Goal: Information Seeking & Learning: Learn about a topic

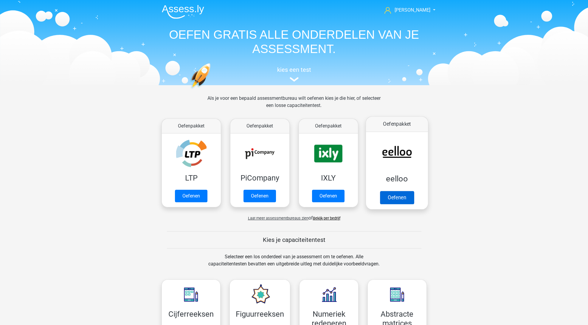
scroll to position [204, 0]
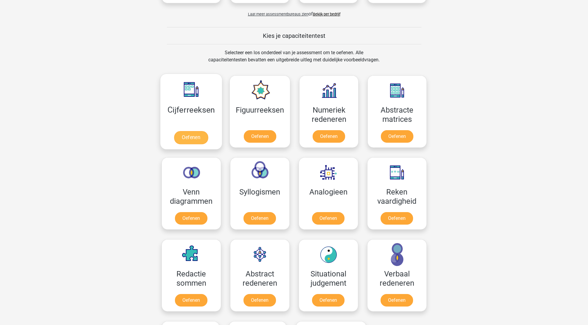
click at [192, 134] on link "Oefenen" at bounding box center [191, 137] width 34 height 13
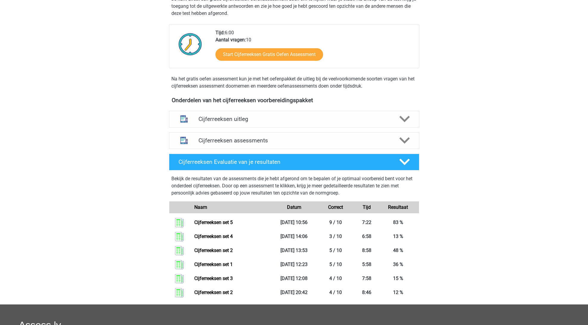
scroll to position [167, 0]
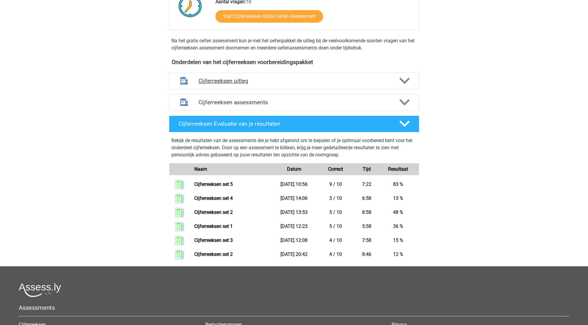
click at [298, 84] on h4 "Cijferreeksen uitleg" at bounding box center [294, 81] width 191 height 7
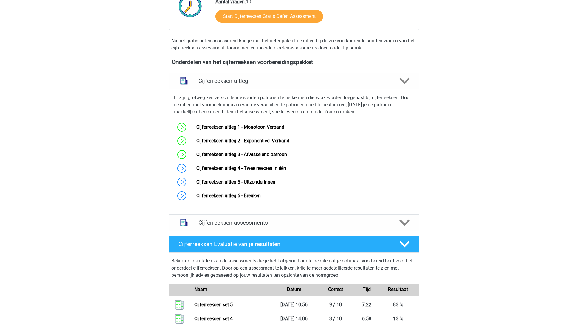
click at [289, 226] on h4 "Cijferreeksen assessments" at bounding box center [294, 222] width 191 height 7
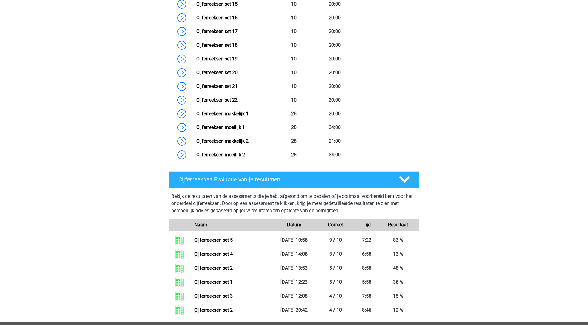
scroll to position [468, 0]
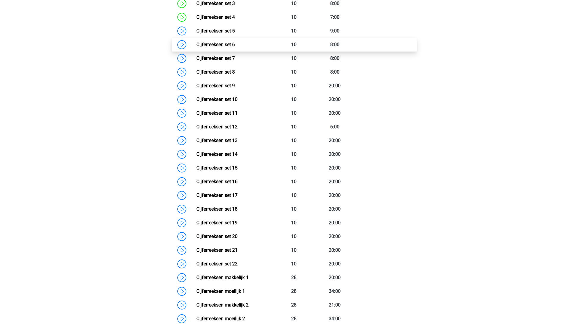
click at [196, 47] on link "Cijferreeksen set 6" at bounding box center [215, 45] width 38 height 6
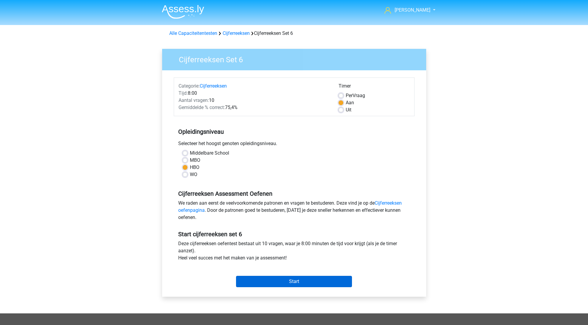
click at [301, 282] on input "Start" at bounding box center [294, 281] width 116 height 11
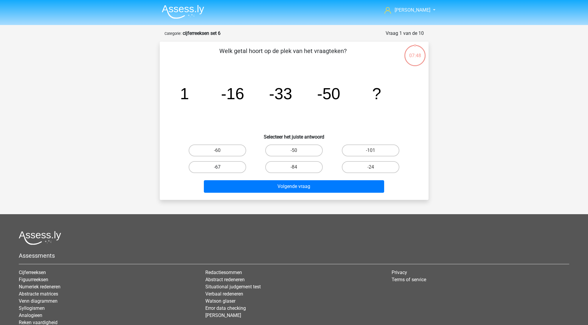
click at [213, 168] on label "-67" at bounding box center [218, 167] width 58 height 12
click at [217, 168] on input "-67" at bounding box center [219, 169] width 4 height 4
radio input "true"
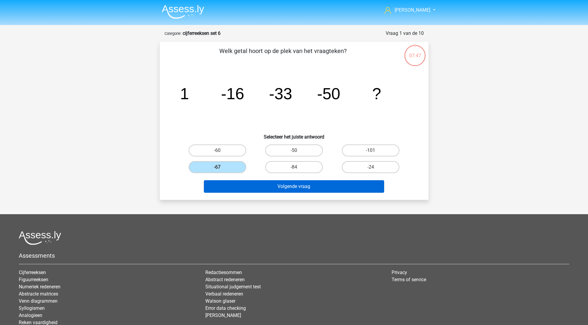
click at [261, 186] on button "Volgende vraag" at bounding box center [294, 186] width 180 height 13
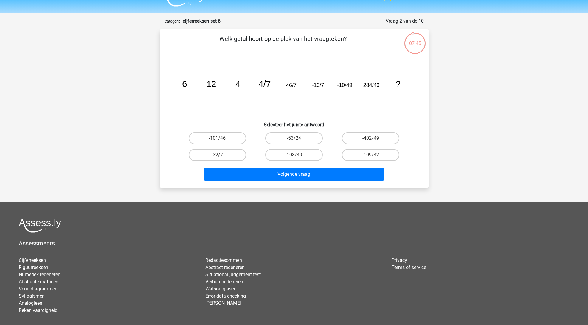
scroll to position [11, 0]
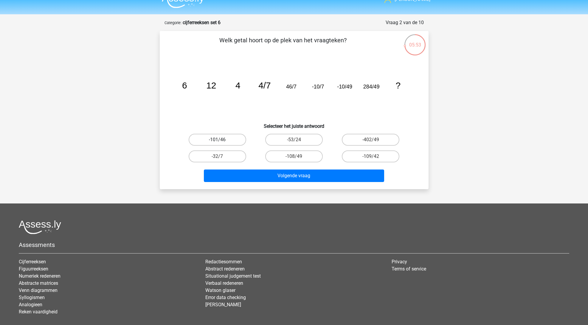
click at [235, 139] on label "-101/46" at bounding box center [218, 140] width 58 height 12
click at [221, 140] on input "-101/46" at bounding box center [219, 142] width 4 height 4
radio input "true"
click at [371, 137] on label "-402/49" at bounding box center [371, 140] width 58 height 12
click at [371, 140] on input "-402/49" at bounding box center [373, 142] width 4 height 4
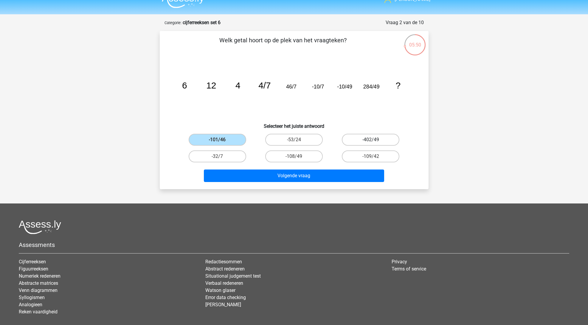
radio input "true"
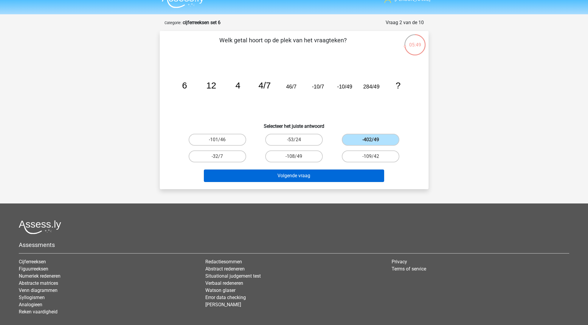
click at [359, 171] on button "Volgende vraag" at bounding box center [294, 176] width 180 height 13
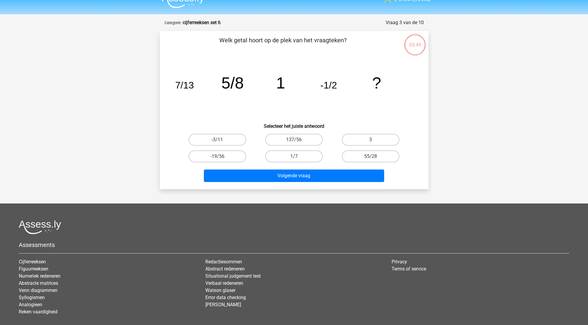
scroll to position [30, 0]
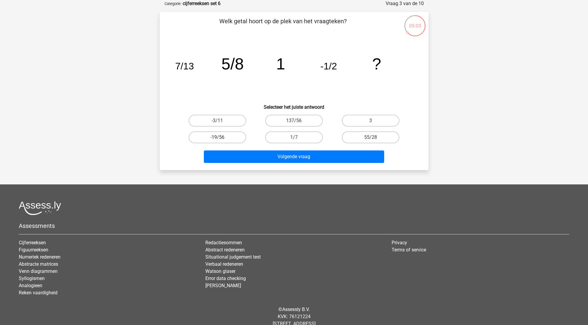
click at [230, 138] on label "-19/56" at bounding box center [218, 137] width 58 height 12
click at [221, 138] on input "-19/56" at bounding box center [219, 139] width 4 height 4
radio input "true"
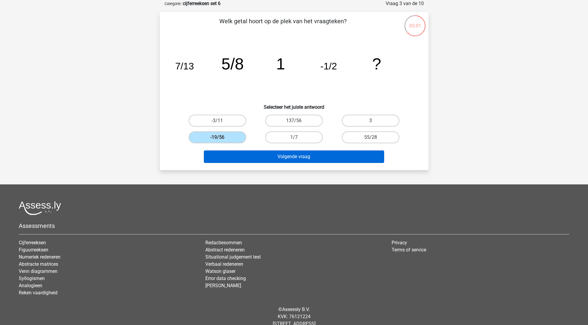
click at [286, 154] on button "Volgende vraag" at bounding box center [294, 157] width 180 height 13
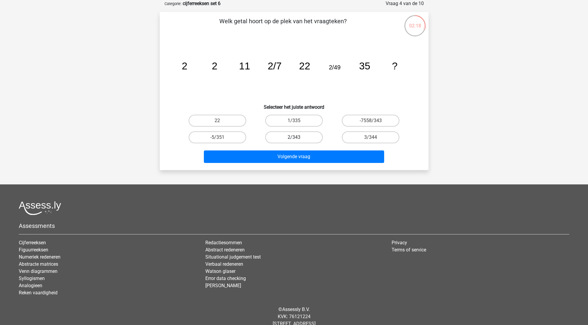
click at [306, 137] on label "2/343" at bounding box center [294, 137] width 58 height 12
click at [298, 137] on input "2/343" at bounding box center [296, 139] width 4 height 4
radio input "true"
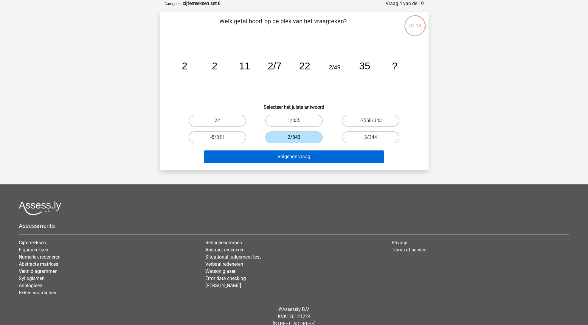
click at [307, 161] on button "Volgende vraag" at bounding box center [294, 157] width 180 height 13
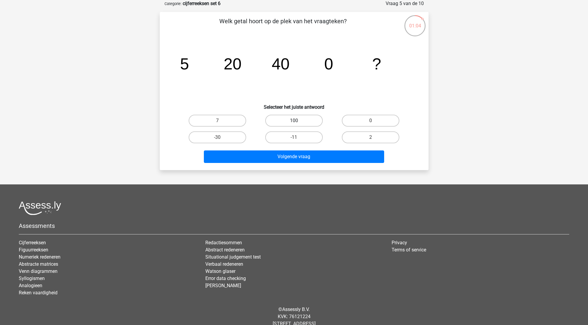
click at [294, 119] on label "100" at bounding box center [294, 121] width 58 height 12
click at [294, 121] on input "100" at bounding box center [296, 123] width 4 height 4
radio input "true"
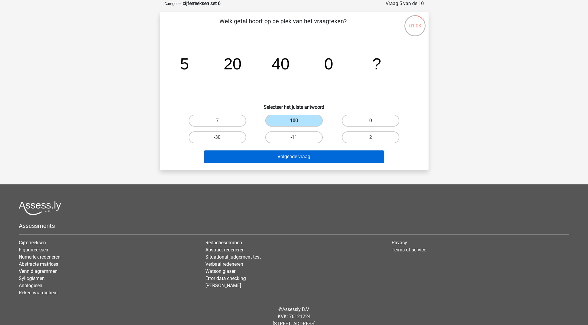
click at [293, 153] on button "Volgende vraag" at bounding box center [294, 157] width 180 height 13
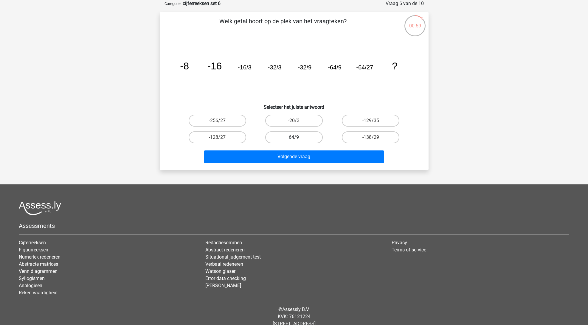
click at [314, 140] on label "64/9" at bounding box center [294, 137] width 58 height 12
click at [298, 140] on input "64/9" at bounding box center [296, 139] width 4 height 4
radio input "true"
click at [313, 150] on div "Volgende vraag" at bounding box center [294, 156] width 250 height 20
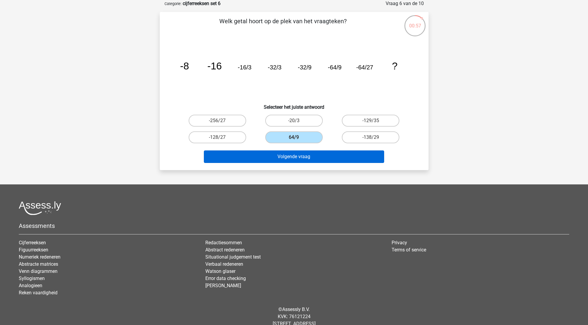
click at [338, 154] on button "Volgende vraag" at bounding box center [294, 157] width 180 height 13
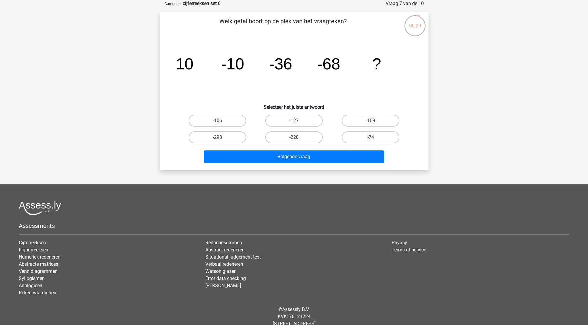
click at [305, 139] on label "-220" at bounding box center [294, 137] width 58 height 12
click at [298, 139] on input "-220" at bounding box center [296, 139] width 4 height 4
radio input "true"
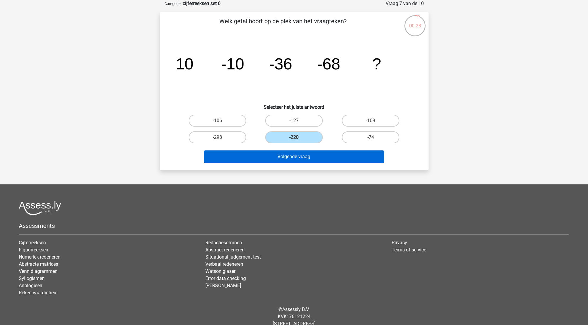
click at [324, 155] on button "Volgende vraag" at bounding box center [294, 157] width 180 height 13
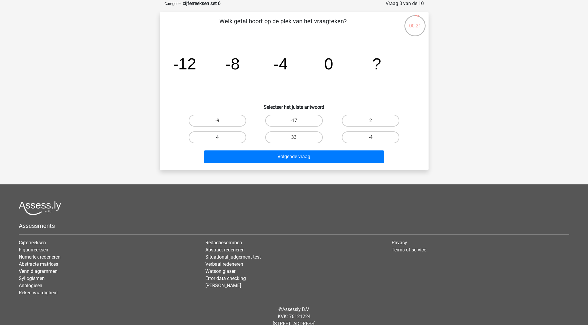
click at [235, 136] on label "4" at bounding box center [218, 137] width 58 height 12
click at [221, 137] on input "4" at bounding box center [219, 139] width 4 height 4
radio input "true"
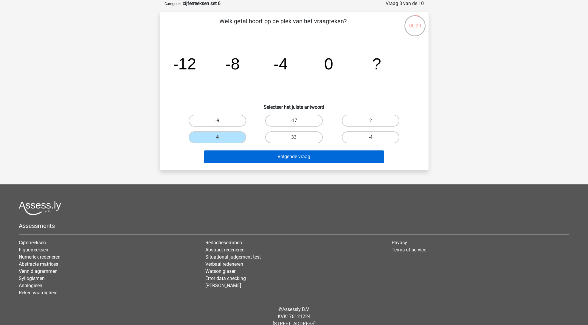
click at [254, 155] on button "Volgende vraag" at bounding box center [294, 157] width 180 height 13
click at [226, 161] on button "Volgende vraag" at bounding box center [294, 157] width 180 height 13
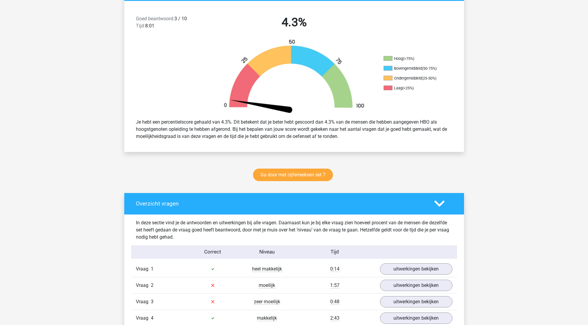
scroll to position [249, 0]
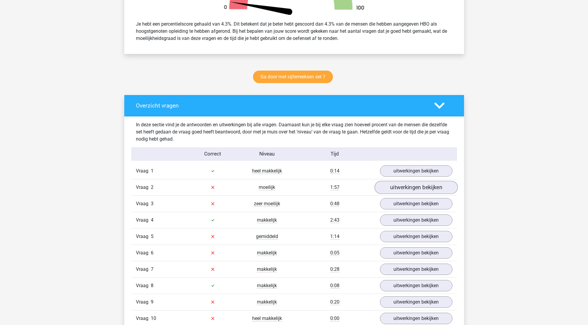
click at [412, 187] on link "uitwerkingen bekijken" at bounding box center [416, 187] width 83 height 13
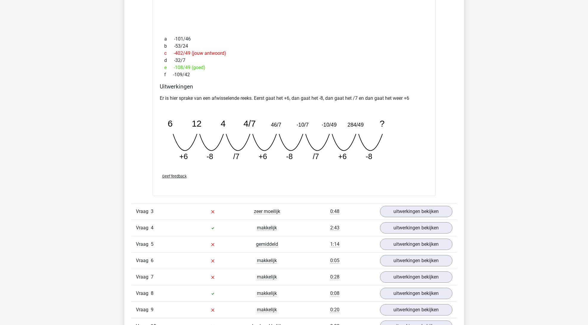
scroll to position [285, 0]
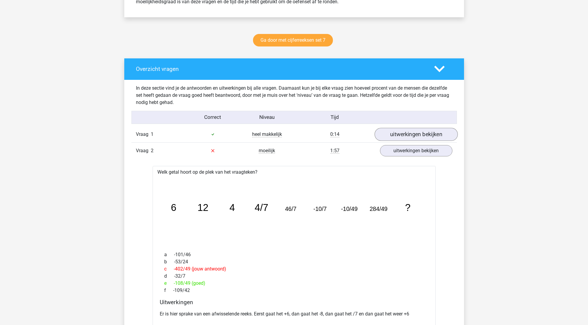
click at [424, 134] on link "uitwerkingen bekijken" at bounding box center [416, 134] width 83 height 13
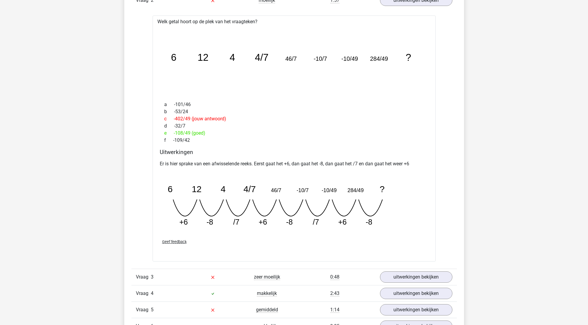
scroll to position [930, 0]
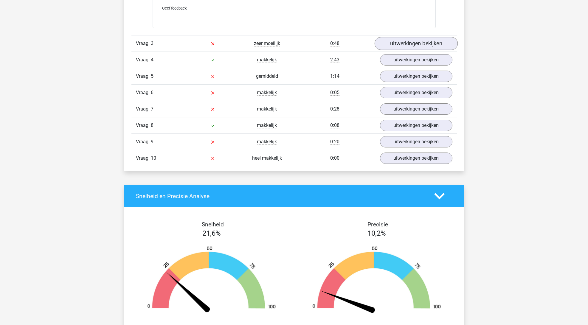
click at [407, 47] on link "uitwerkingen bekijken" at bounding box center [416, 43] width 83 height 13
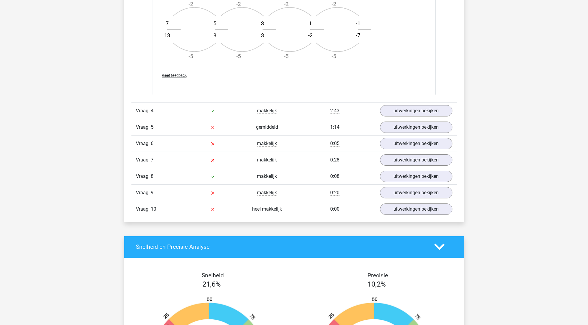
scroll to position [1249, 0]
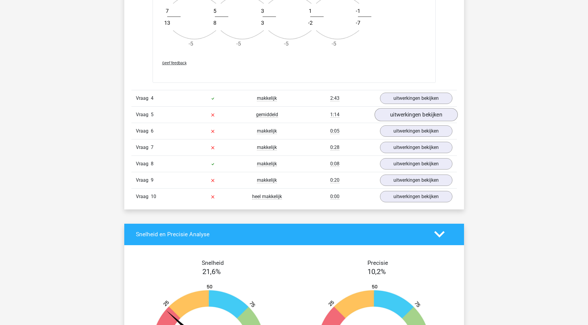
click at [419, 116] on link "uitwerkingen bekijken" at bounding box center [416, 114] width 83 height 13
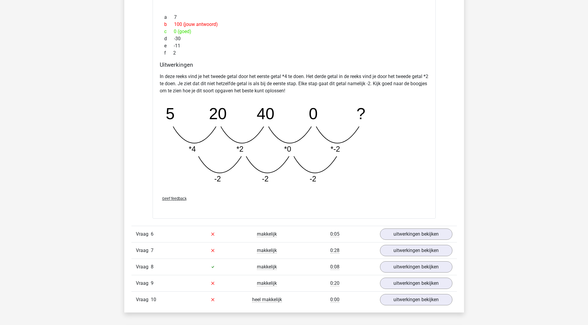
scroll to position [1530, 0]
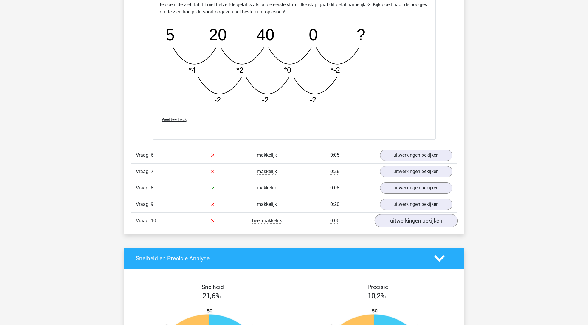
click at [415, 222] on link "uitwerkingen bekijken" at bounding box center [416, 220] width 83 height 13
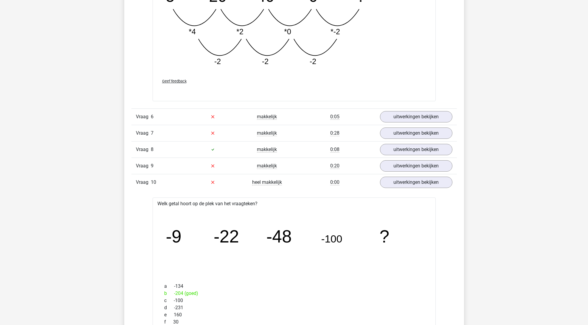
scroll to position [1525, 0]
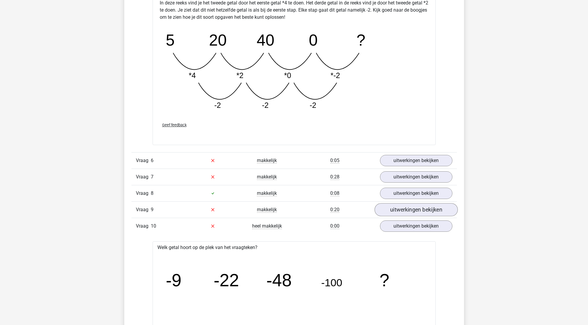
click at [417, 211] on link "uitwerkingen bekijken" at bounding box center [416, 209] width 83 height 13
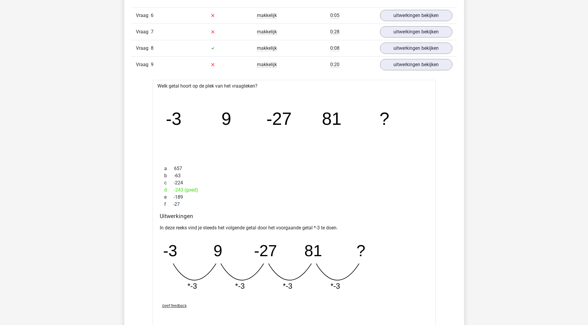
scroll to position [1563, 0]
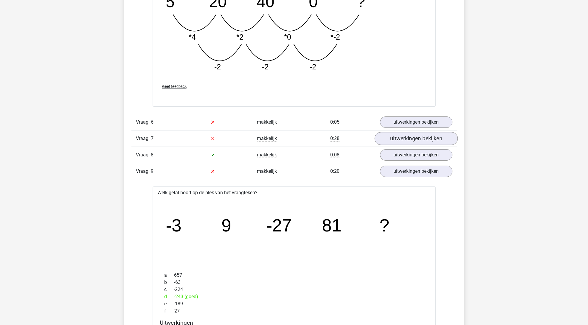
click at [413, 141] on link "uitwerkingen bekijken" at bounding box center [416, 138] width 83 height 13
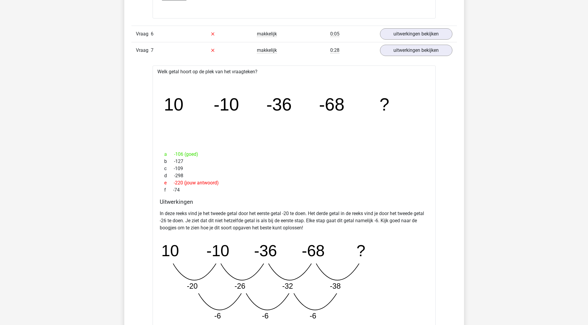
scroll to position [1569, 0]
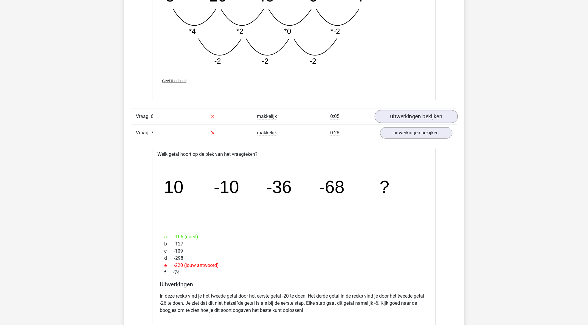
click at [410, 120] on link "uitwerkingen bekijken" at bounding box center [416, 116] width 83 height 13
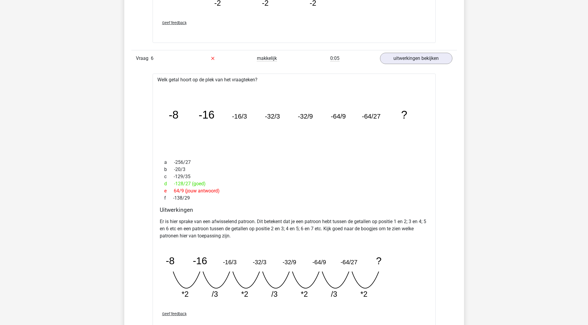
scroll to position [1689, 0]
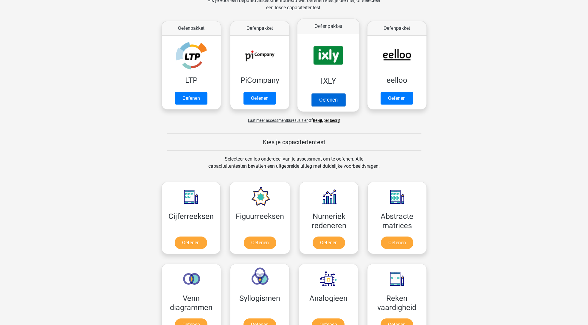
scroll to position [250, 0]
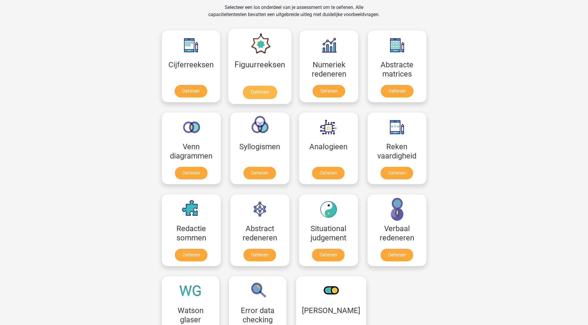
click at [259, 98] on link "Oefenen" at bounding box center [260, 92] width 34 height 13
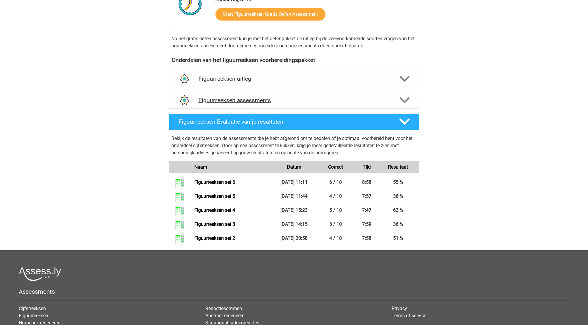
scroll to position [165, 0]
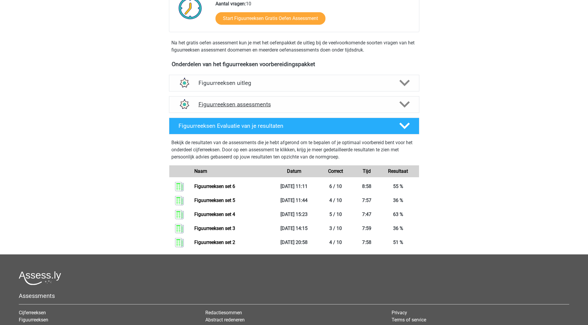
click at [268, 102] on h4 "Figuurreeksen assessments" at bounding box center [294, 104] width 191 height 7
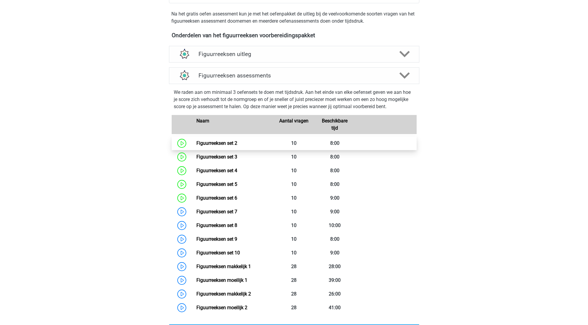
scroll to position [259, 0]
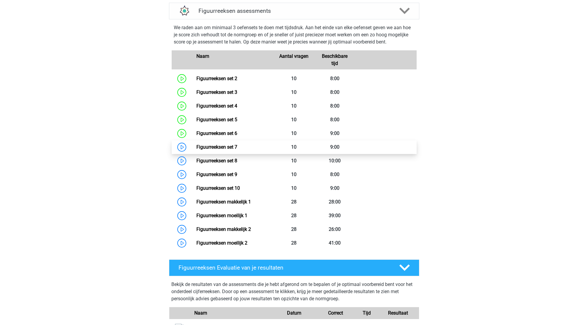
click at [196, 146] on link "Figuurreeksen set 7" at bounding box center [216, 147] width 41 height 6
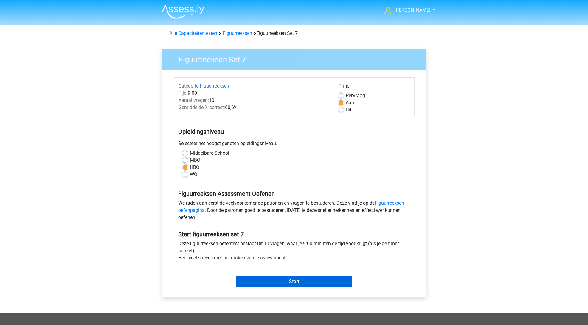
click at [293, 279] on input "Start" at bounding box center [294, 281] width 116 height 11
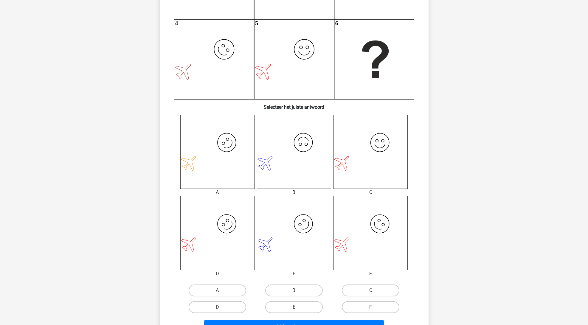
scroll to position [129, 0]
click at [234, 312] on label "D" at bounding box center [218, 308] width 58 height 12
click at [221, 312] on input "D" at bounding box center [219, 310] width 4 height 4
radio input "true"
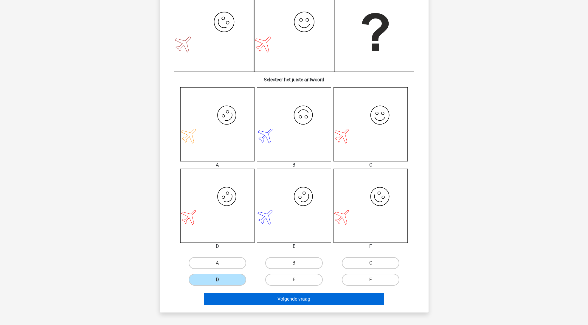
click at [264, 299] on button "Volgende vraag" at bounding box center [294, 299] width 180 height 13
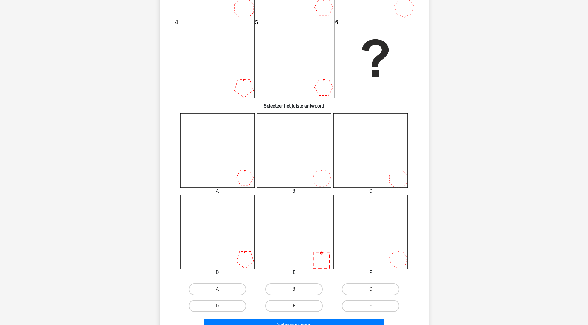
scroll to position [156, 0]
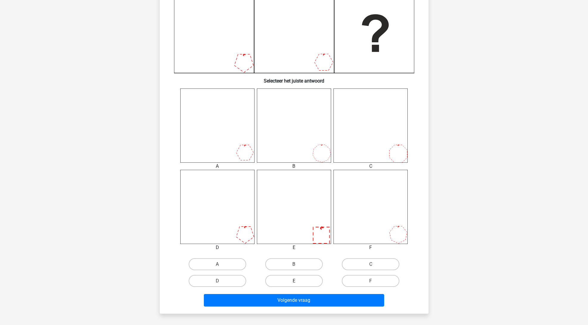
click at [301, 279] on label "E" at bounding box center [294, 281] width 58 height 12
click at [298, 281] on input "E" at bounding box center [296, 283] width 4 height 4
radio input "true"
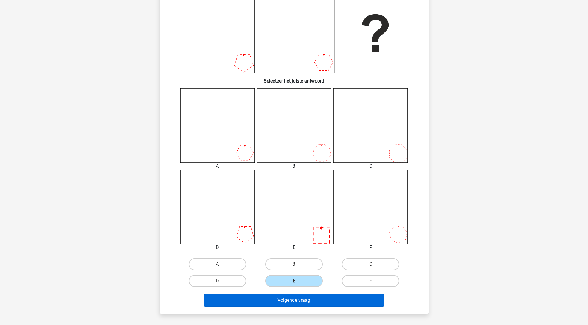
click at [316, 304] on button "Volgende vraag" at bounding box center [294, 300] width 180 height 13
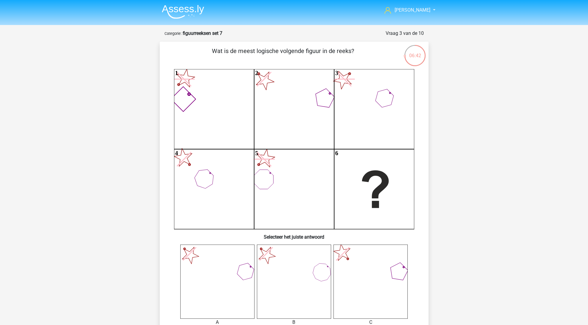
scroll to position [156, 0]
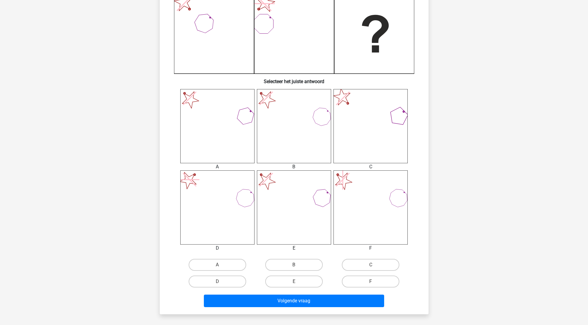
click at [297, 266] on input "B" at bounding box center [296, 267] width 4 height 4
radio input "true"
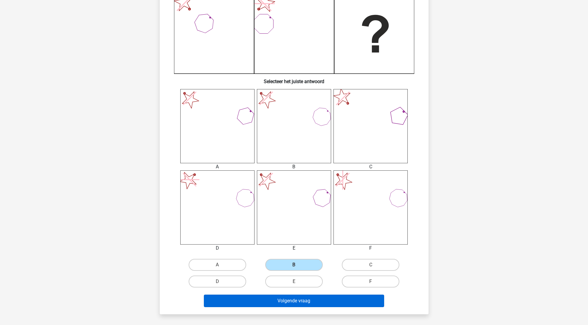
click at [301, 301] on button "Volgende vraag" at bounding box center [294, 301] width 180 height 13
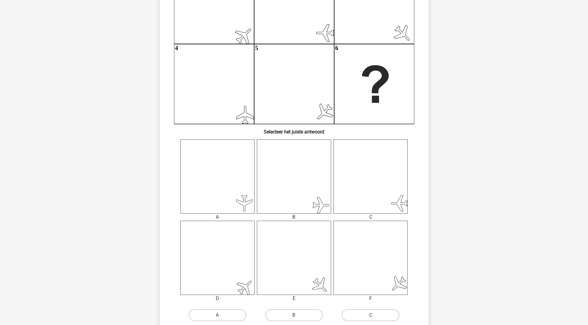
scroll to position [123, 0]
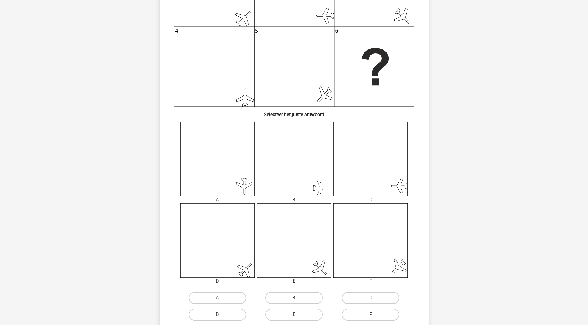
click at [308, 294] on label "B" at bounding box center [294, 298] width 58 height 12
click at [298, 298] on input "B" at bounding box center [296, 300] width 4 height 4
radio input "true"
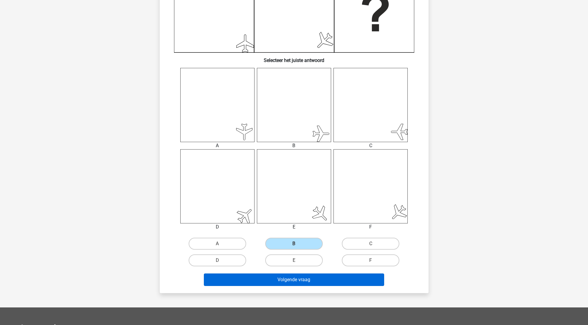
click at [336, 280] on button "Volgende vraag" at bounding box center [294, 280] width 180 height 13
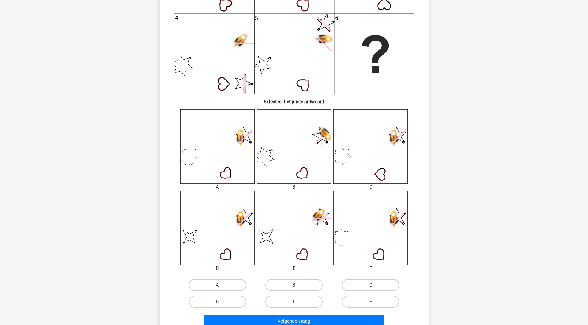
scroll to position [136, 0]
click at [220, 301] on label "D" at bounding box center [218, 302] width 58 height 12
click at [220, 302] on input "D" at bounding box center [219, 304] width 4 height 4
radio input "true"
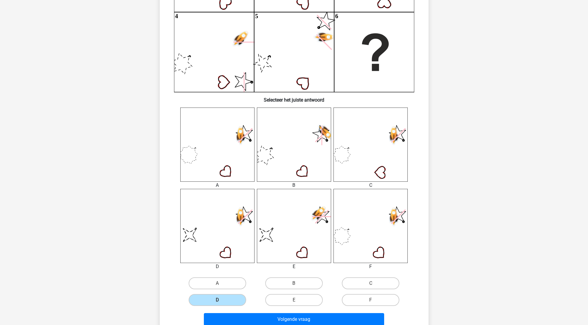
scroll to position [168, 0]
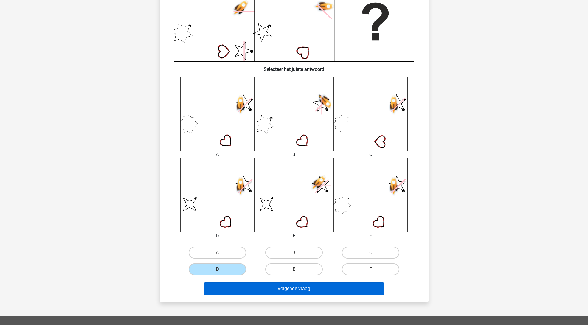
click at [353, 289] on button "Volgende vraag" at bounding box center [294, 289] width 180 height 13
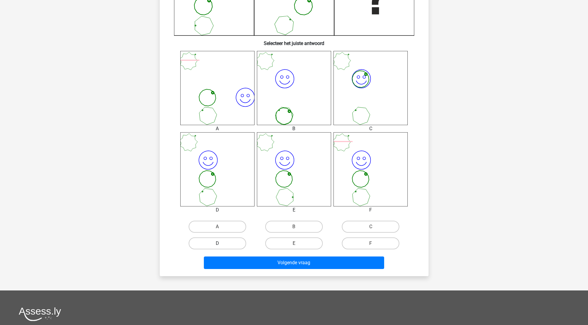
scroll to position [214, 0]
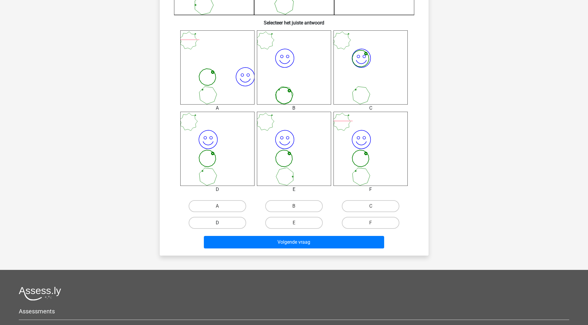
click at [212, 226] on label "D" at bounding box center [218, 223] width 58 height 12
click at [217, 226] on input "D" at bounding box center [219, 225] width 4 height 4
radio input "true"
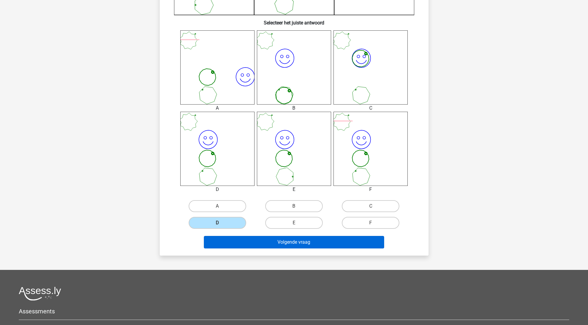
click at [293, 240] on button "Volgende vraag" at bounding box center [294, 242] width 180 height 13
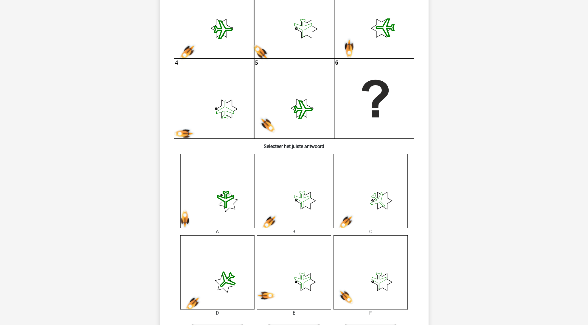
scroll to position [196, 0]
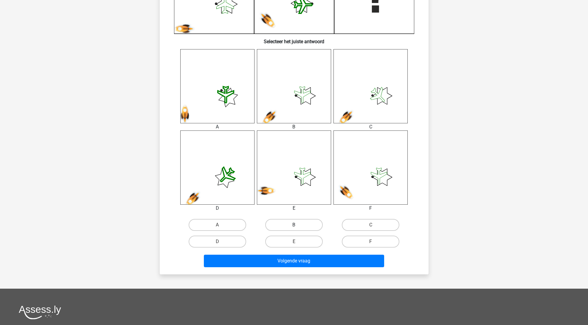
click at [302, 225] on label "B" at bounding box center [294, 225] width 58 height 12
click at [298, 225] on input "B" at bounding box center [296, 227] width 4 height 4
radio input "true"
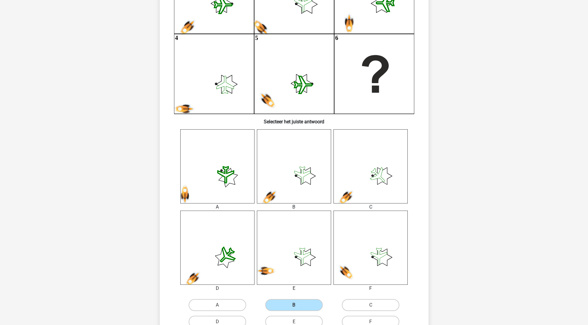
scroll to position [142, 0]
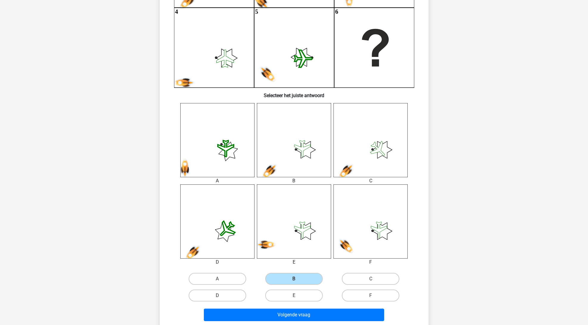
click at [231, 295] on label "D" at bounding box center [218, 296] width 58 height 12
click at [221, 296] on input "D" at bounding box center [219, 298] width 4 height 4
radio input "true"
click at [294, 281] on label "B" at bounding box center [294, 279] width 58 height 12
click at [294, 281] on input "B" at bounding box center [296, 281] width 4 height 4
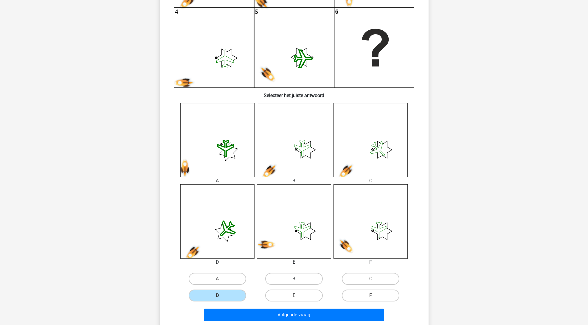
radio input "true"
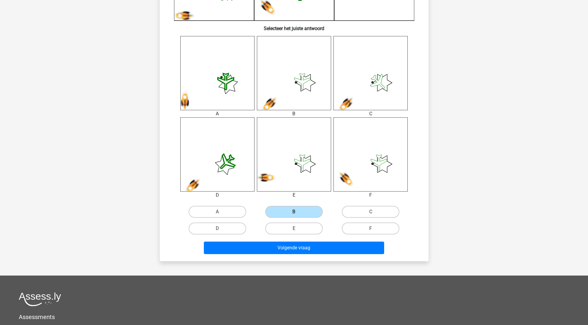
scroll to position [214, 0]
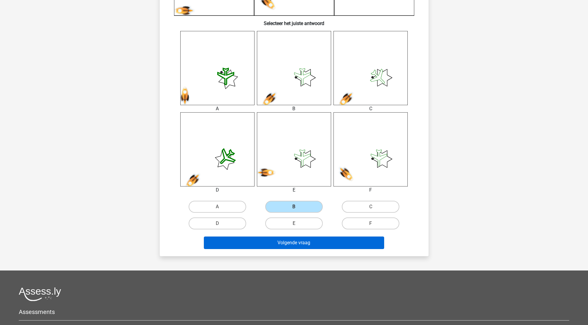
click at [330, 244] on button "Volgende vraag" at bounding box center [294, 243] width 180 height 13
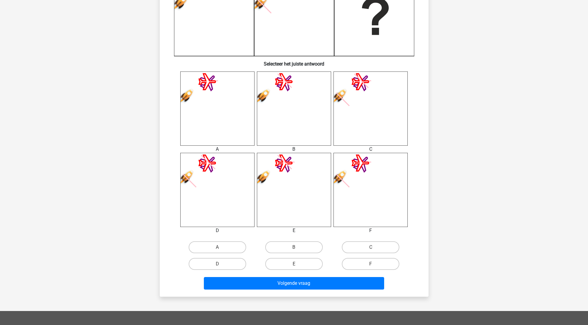
scroll to position [173, 0]
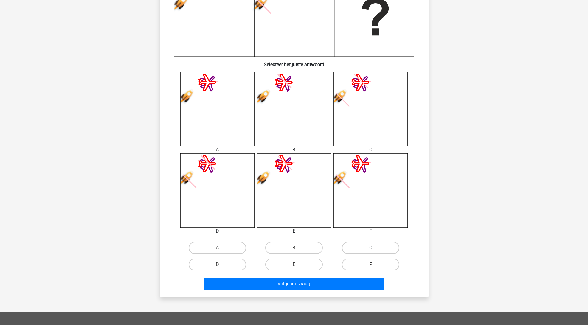
click at [376, 245] on label "C" at bounding box center [371, 248] width 58 height 12
click at [375, 248] on input "C" at bounding box center [373, 250] width 4 height 4
radio input "true"
click at [357, 291] on div "Volgende vraag" at bounding box center [294, 285] width 230 height 15
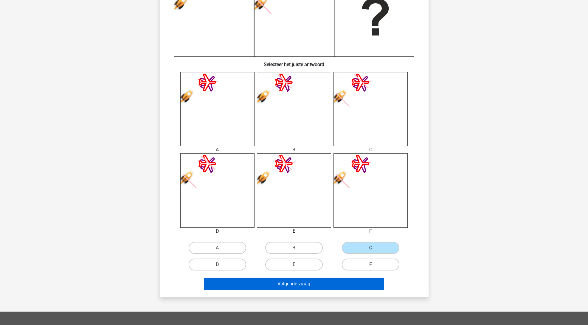
click at [363, 284] on button "Volgende vraag" at bounding box center [294, 284] width 180 height 13
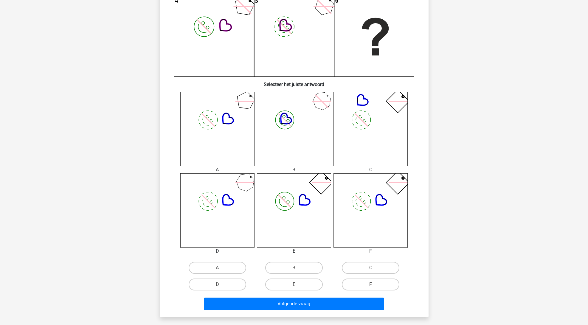
scroll to position [191, 0]
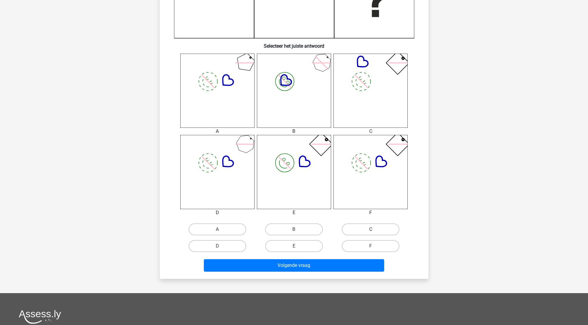
click at [372, 228] on label "C" at bounding box center [371, 230] width 58 height 12
click at [372, 230] on input "C" at bounding box center [373, 232] width 4 height 4
radio input "true"
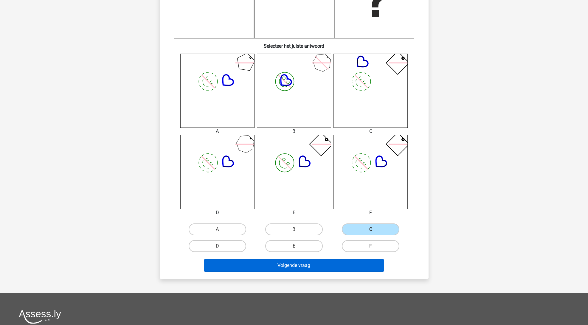
click at [343, 266] on button "Volgende vraag" at bounding box center [294, 265] width 180 height 13
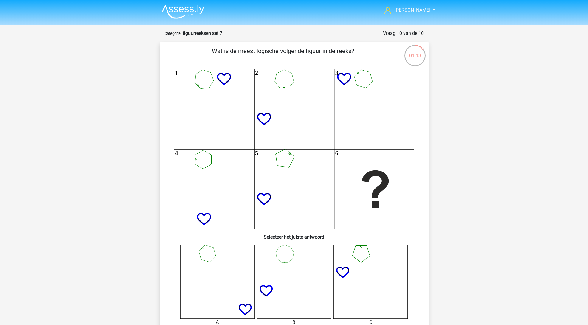
scroll to position [180, 0]
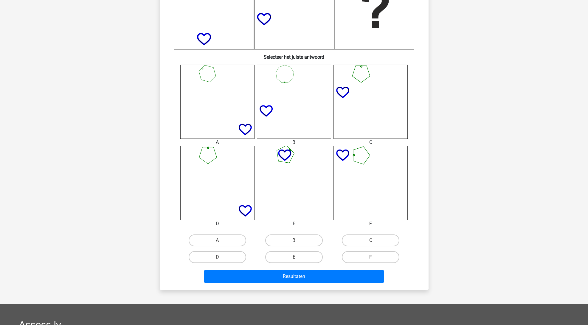
click at [296, 250] on div "E" at bounding box center [294, 257] width 77 height 17
click at [296, 259] on input "E" at bounding box center [296, 259] width 4 height 4
radio input "true"
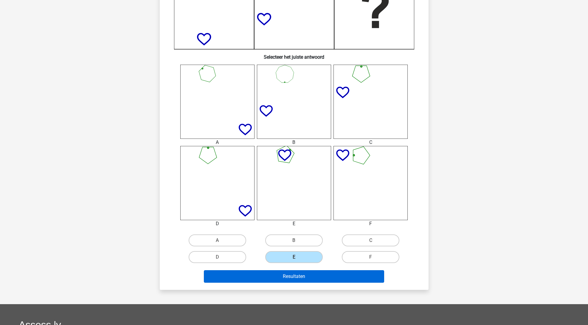
click at [299, 281] on button "Resultaten" at bounding box center [294, 276] width 180 height 13
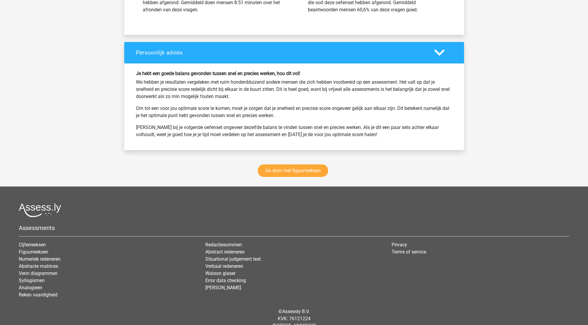
scroll to position [506, 0]
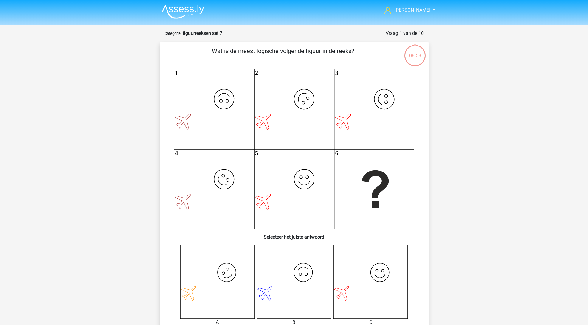
click at [181, 11] on img at bounding box center [183, 12] width 42 height 14
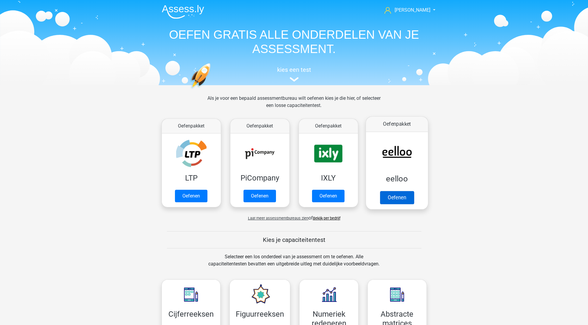
scroll to position [200, 0]
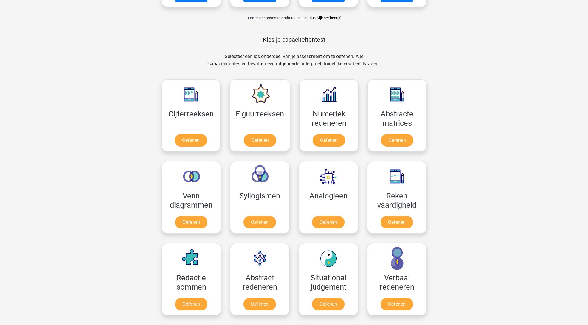
click at [486, 152] on div "[PERSON_NAME] [EMAIL_ADDRESS][DOMAIN_NAME] Nederlands English" at bounding box center [294, 273] width 588 height 946
